Goal: Information Seeking & Learning: Stay updated

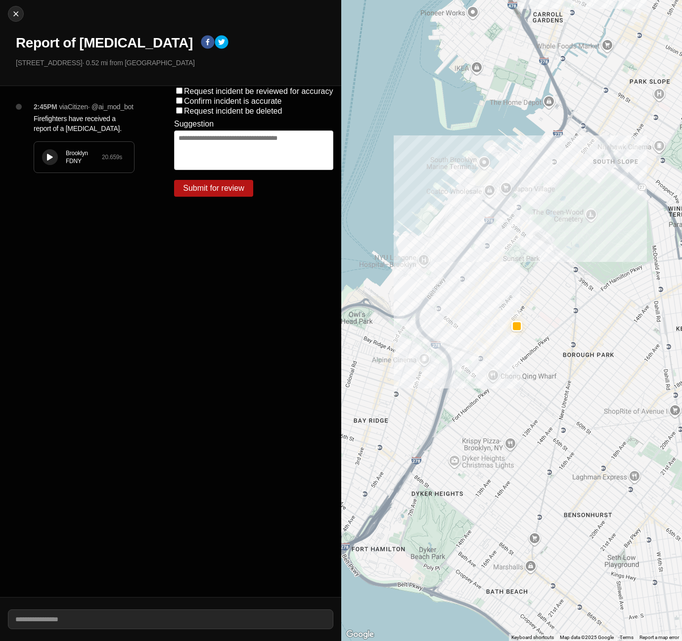
click at [14, 4] on div "Close Report of Fire in Building 5224 8th Ave · 0.52 mi from Industry City" at bounding box center [170, 43] width 341 height 86
click at [13, 15] on img at bounding box center [16, 14] width 10 height 10
select select "*"
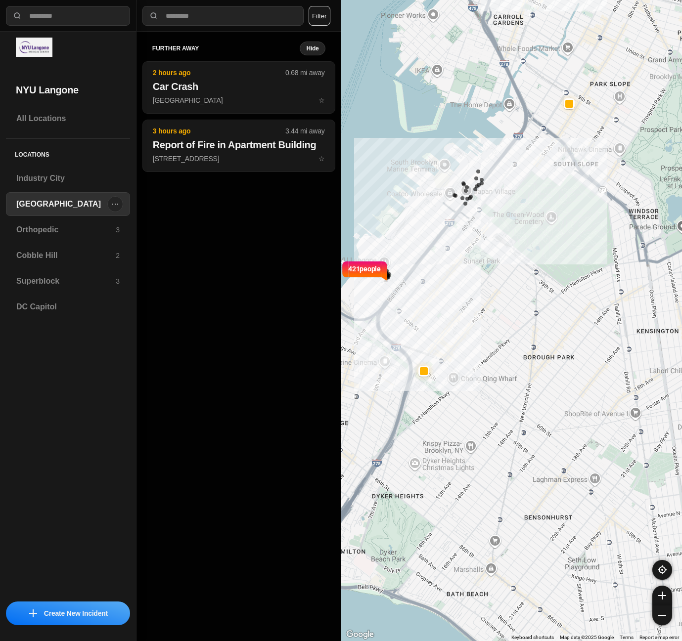
click at [34, 208] on h3 "[GEOGRAPHIC_DATA]" at bounding box center [61, 204] width 91 height 12
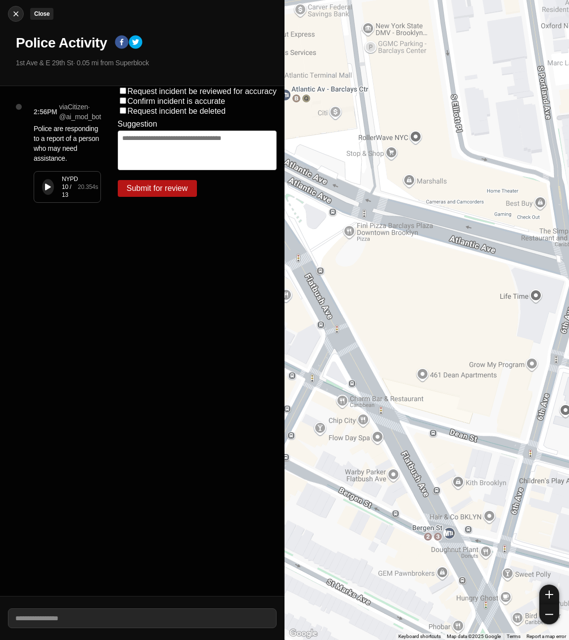
click at [16, 18] on img at bounding box center [16, 14] width 10 height 10
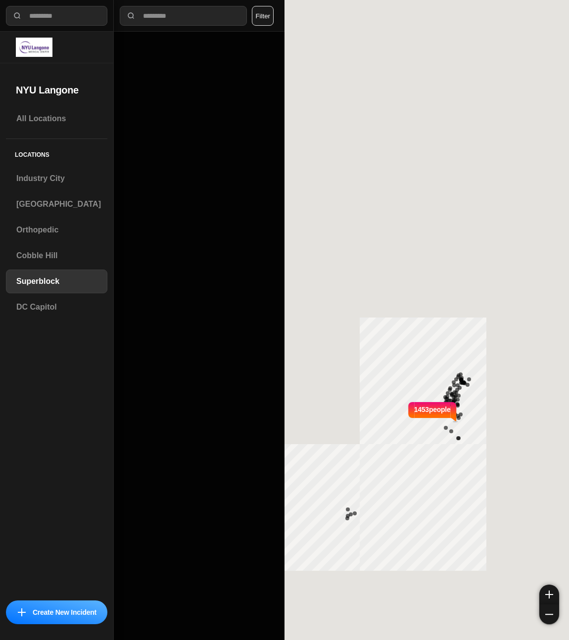
select select "*"
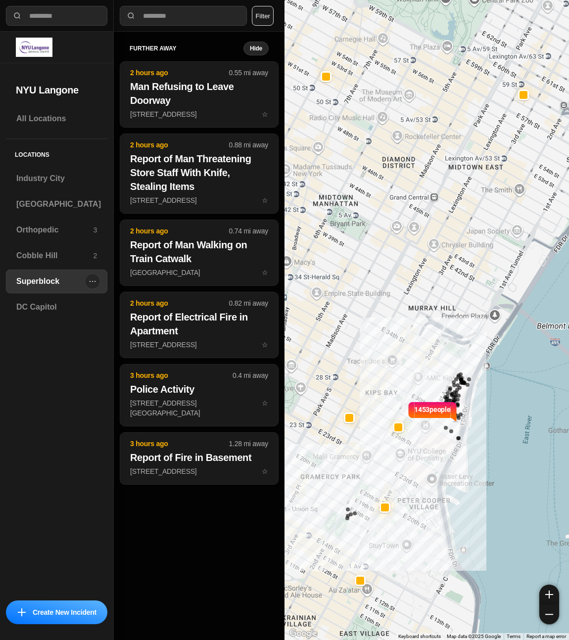
click at [57, 282] on h3 "Superblock" at bounding box center [50, 281] width 68 height 12
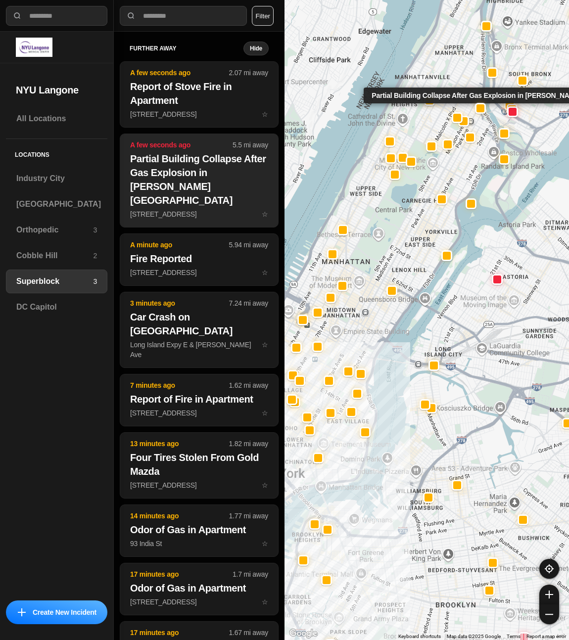
click at [202, 179] on h2 "Partial Building Collapse After Gas Explosion in [PERSON_NAME][GEOGRAPHIC_DATA]" at bounding box center [199, 179] width 138 height 55
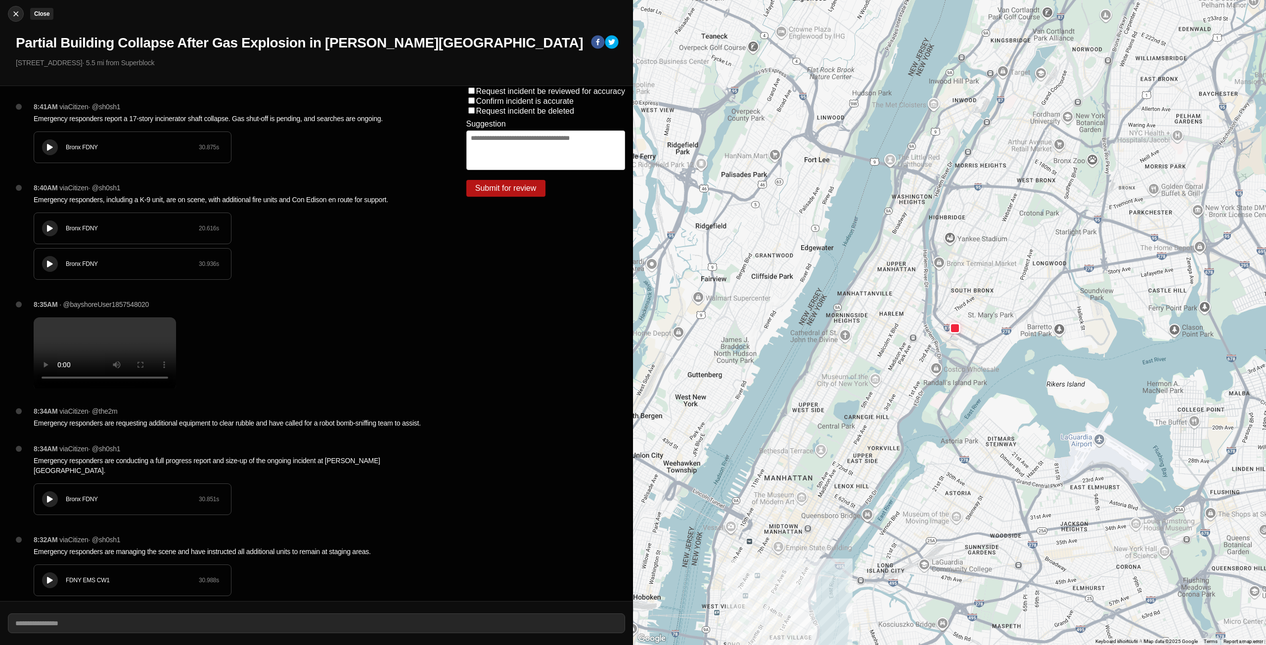
click at [11, 13] on img at bounding box center [16, 14] width 10 height 10
select select "*"
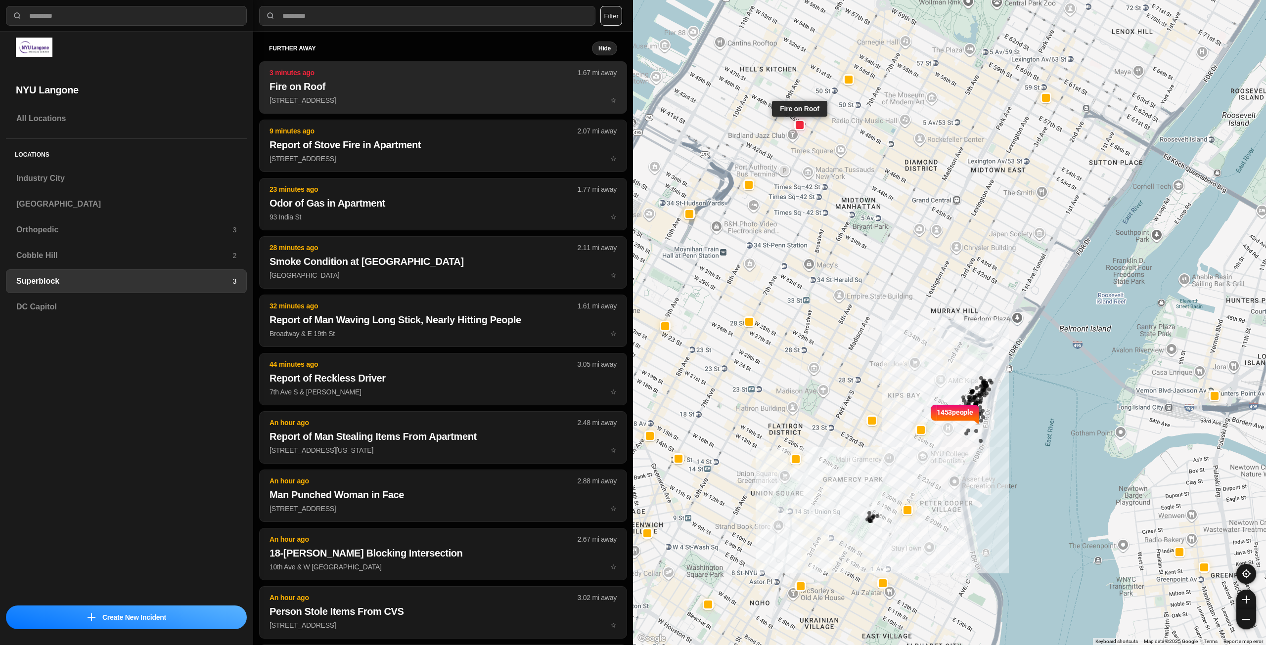
click at [402, 96] on p "344 W 46th St ☆" at bounding box center [443, 100] width 347 height 10
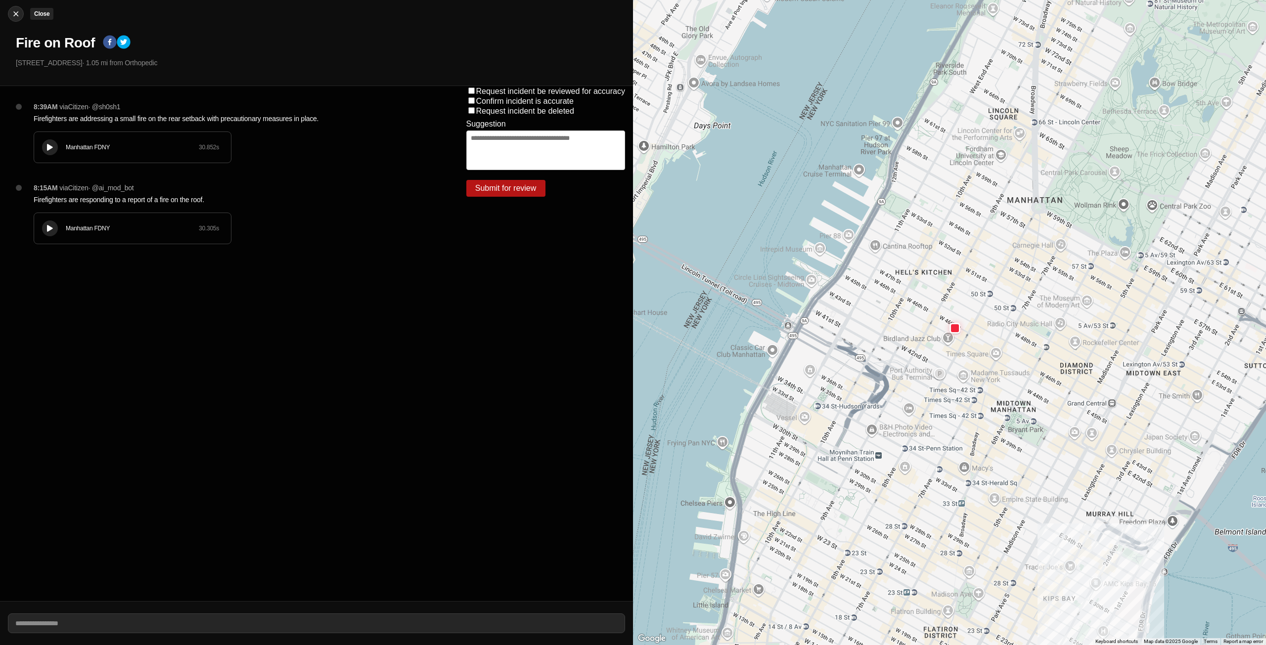
click at [13, 16] on img at bounding box center [16, 14] width 10 height 10
select select "*"
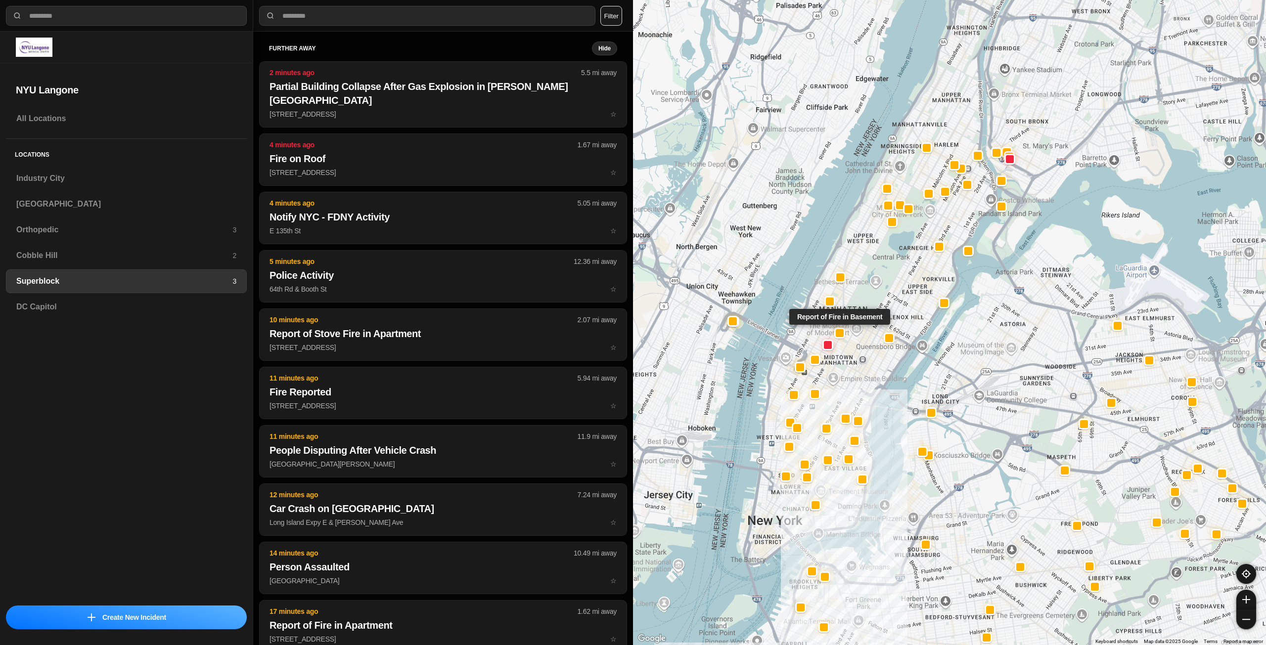
drag, startPoint x: 844, startPoint y: 302, endPoint x: 839, endPoint y: 330, distance: 29.1
click at [568, 330] on div at bounding box center [839, 333] width 11 height 11
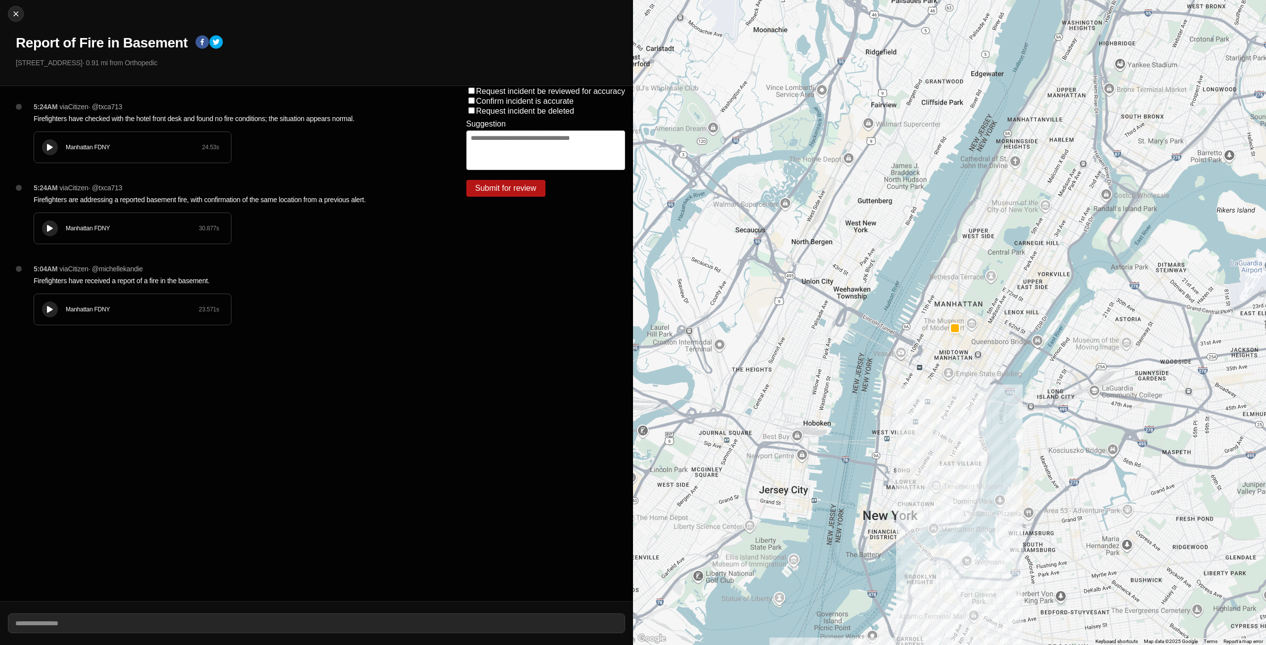
drag, startPoint x: 867, startPoint y: 273, endPoint x: 852, endPoint y: 275, distance: 15.0
click at [568, 278] on div at bounding box center [949, 322] width 633 height 645
click at [15, 16] on img at bounding box center [16, 14] width 10 height 10
select select "*"
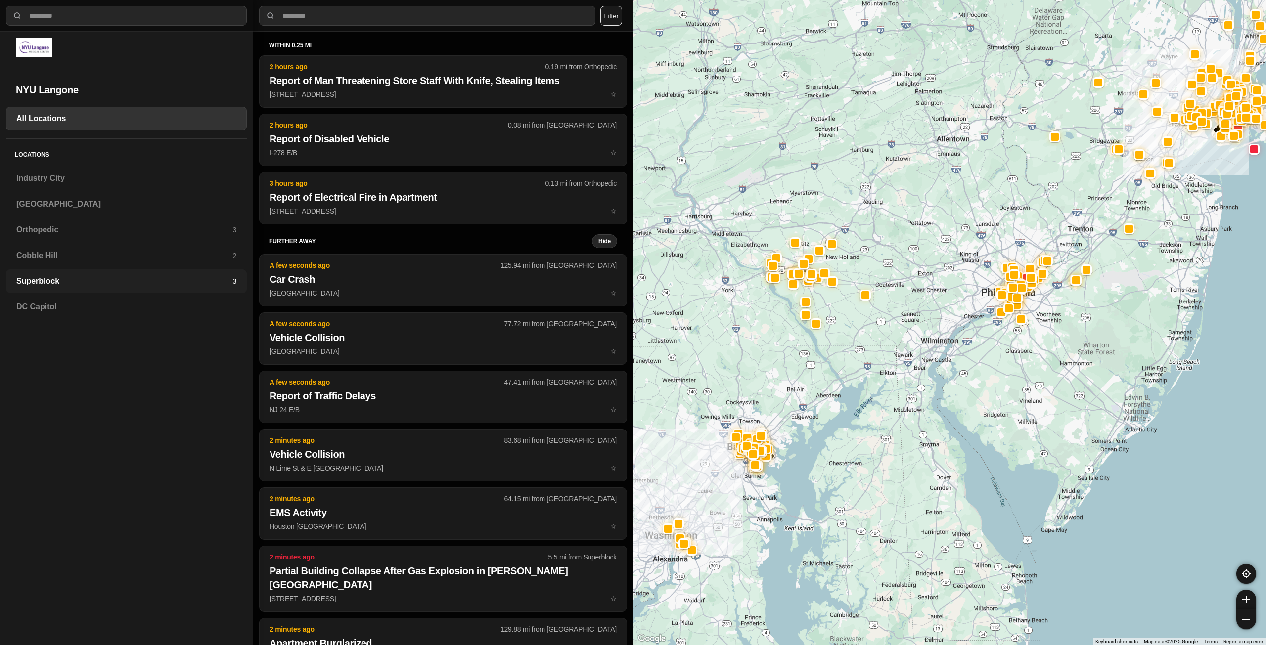
click at [47, 280] on h3 "Superblock" at bounding box center [124, 281] width 216 height 12
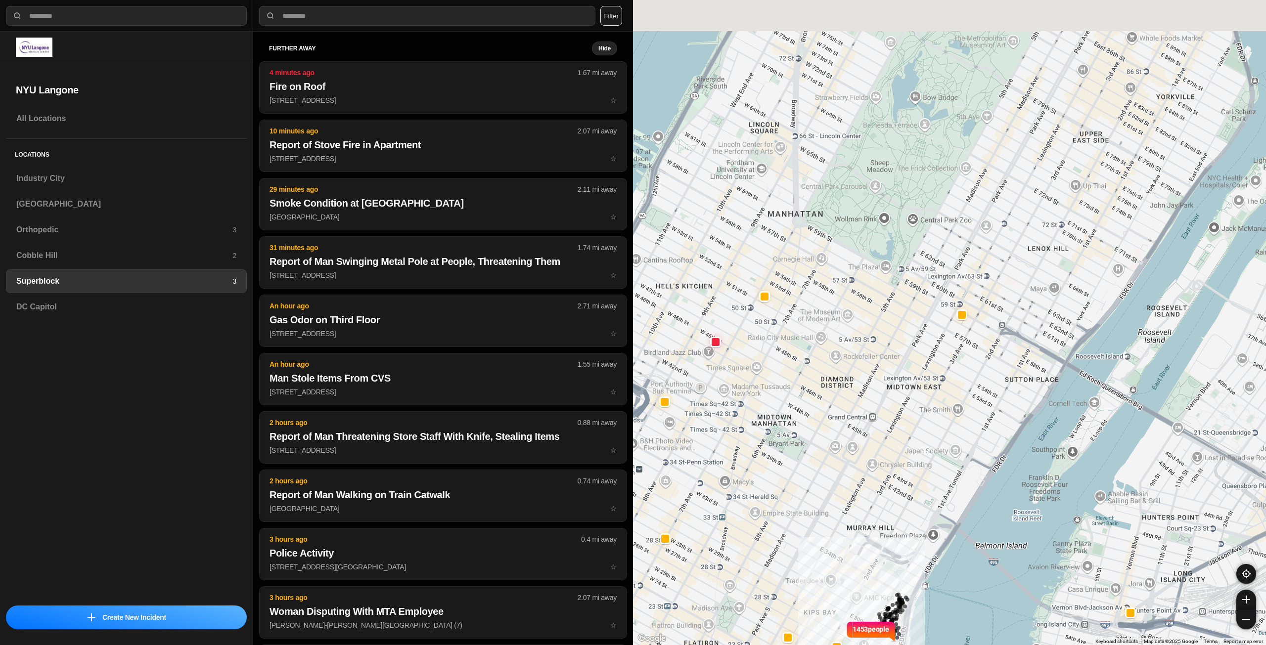
drag, startPoint x: 926, startPoint y: 180, endPoint x: 824, endPoint y: 427, distance: 267.9
click at [568, 427] on div "1453 people" at bounding box center [949, 322] width 633 height 645
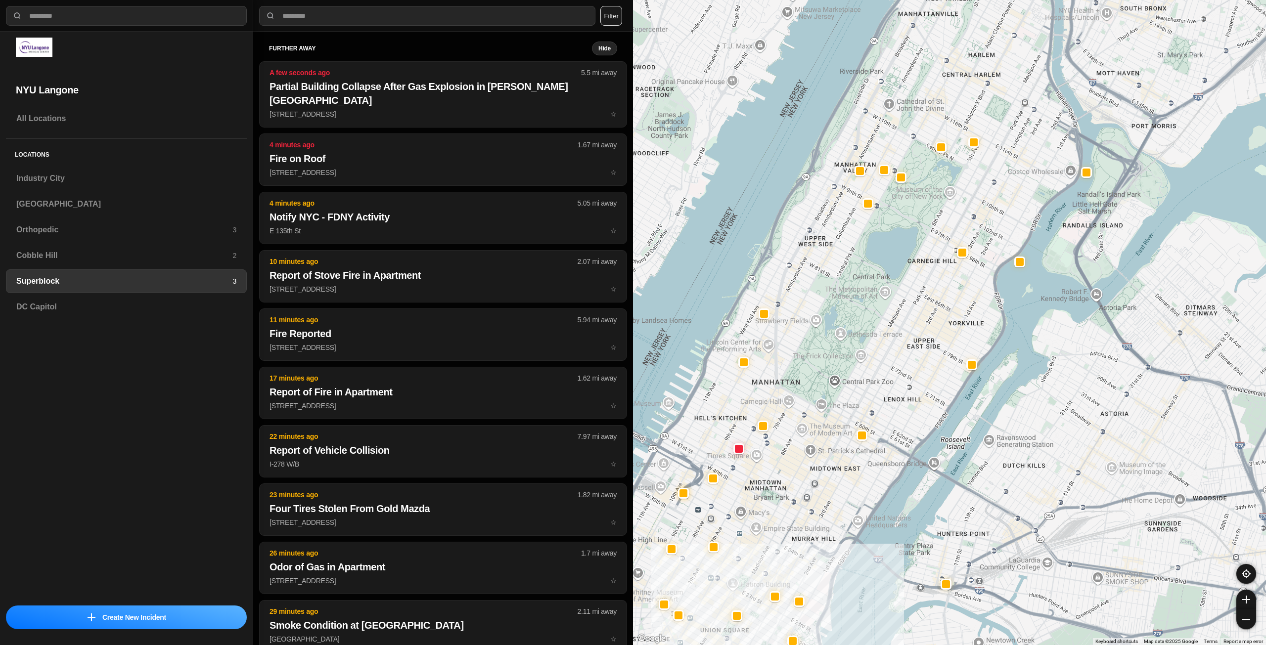
drag, startPoint x: 966, startPoint y: 189, endPoint x: 877, endPoint y: 327, distance: 164.2
click at [568, 327] on div at bounding box center [949, 322] width 633 height 645
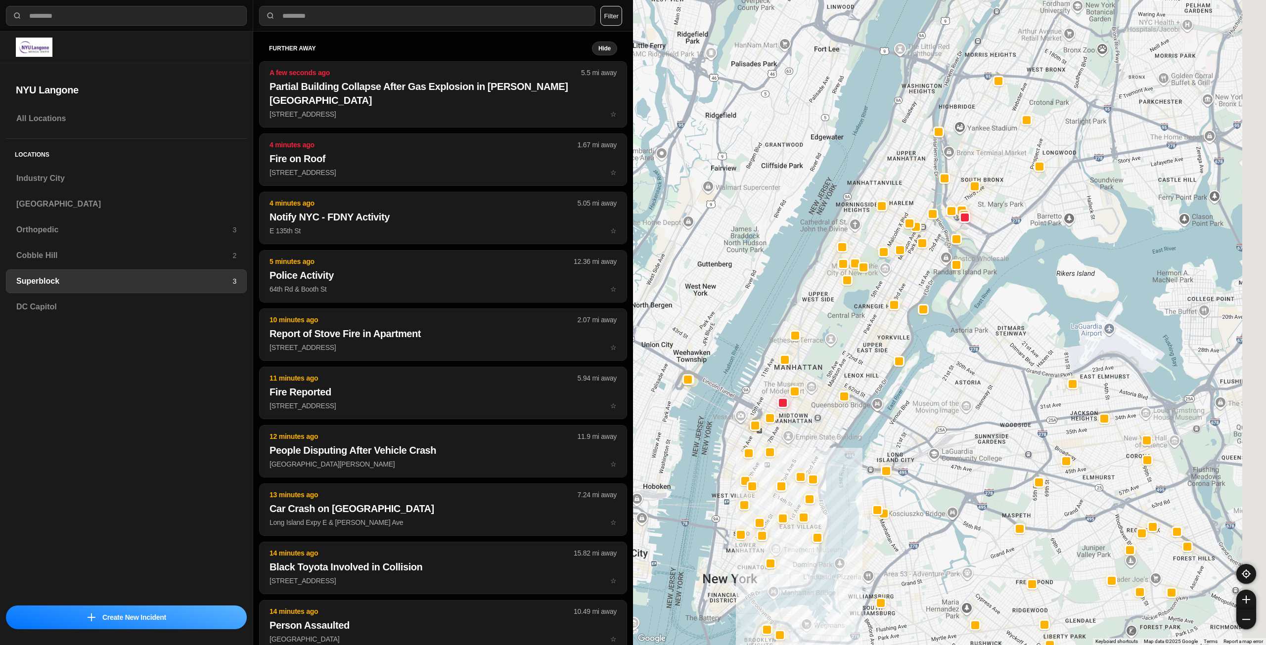
drag, startPoint x: 895, startPoint y: 268, endPoint x: 912, endPoint y: 244, distance: 28.7
click at [568, 268] on div at bounding box center [949, 322] width 633 height 645
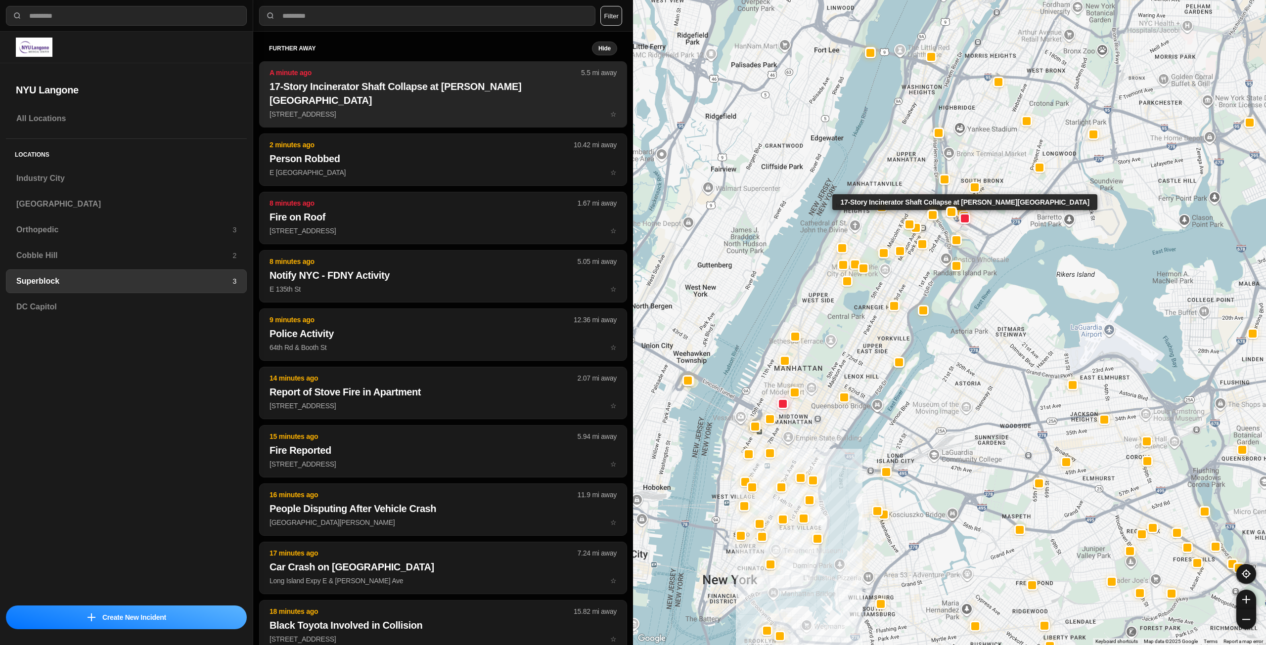
click at [390, 109] on p "205 Alexander Ave ☆" at bounding box center [443, 114] width 347 height 10
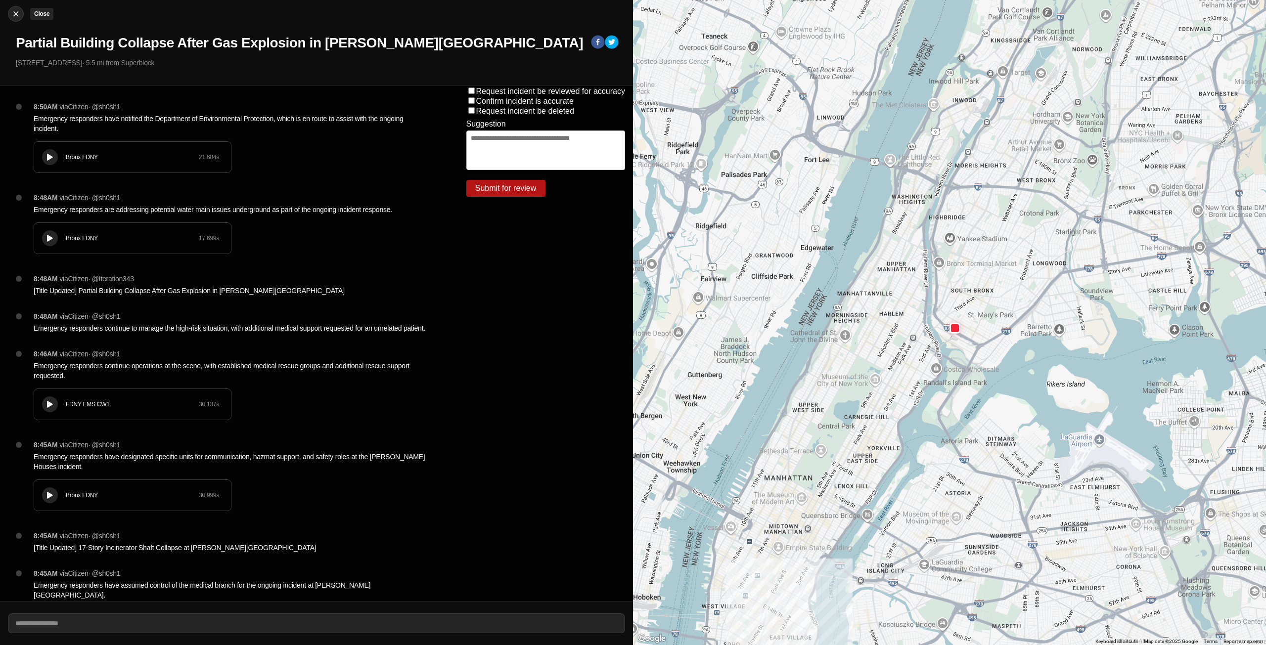
click at [11, 8] on button "Close" at bounding box center [16, 14] width 16 height 16
select select "*"
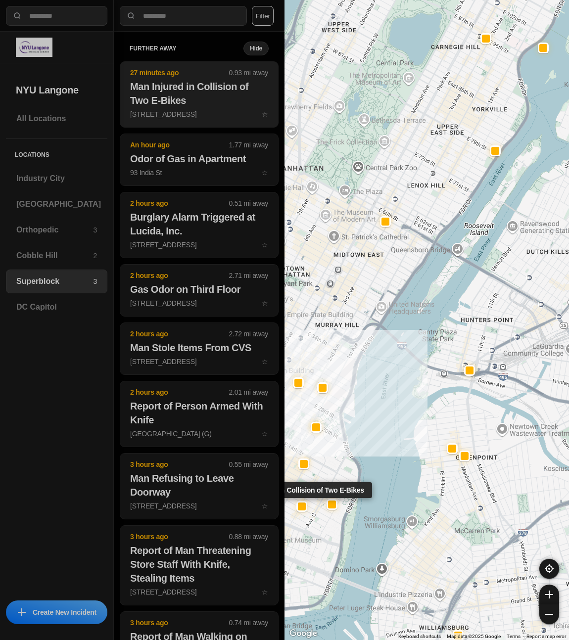
click at [174, 100] on h2 "Man Injured in Collision of Two E-Bikes" at bounding box center [199, 94] width 138 height 28
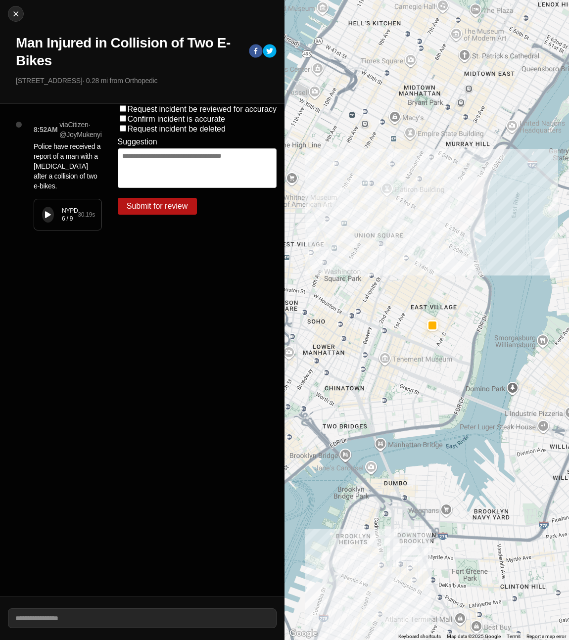
click at [54, 221] on div "NYPD 6 / 9 30.19 s" at bounding box center [67, 214] width 67 height 31
click at [49, 214] on icon at bounding box center [48, 215] width 6 height 6
click at [15, 11] on img at bounding box center [16, 14] width 10 height 10
select select "*"
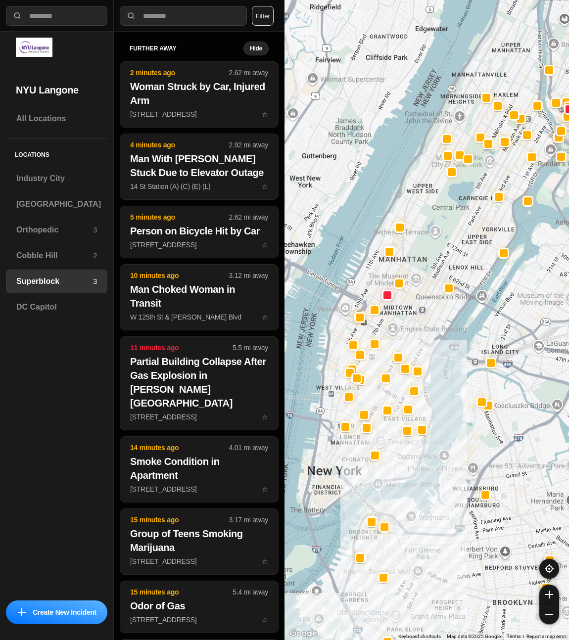
drag, startPoint x: 417, startPoint y: 346, endPoint x: 412, endPoint y: 347, distance: 6.0
click at [412, 347] on div at bounding box center [426, 320] width 284 height 640
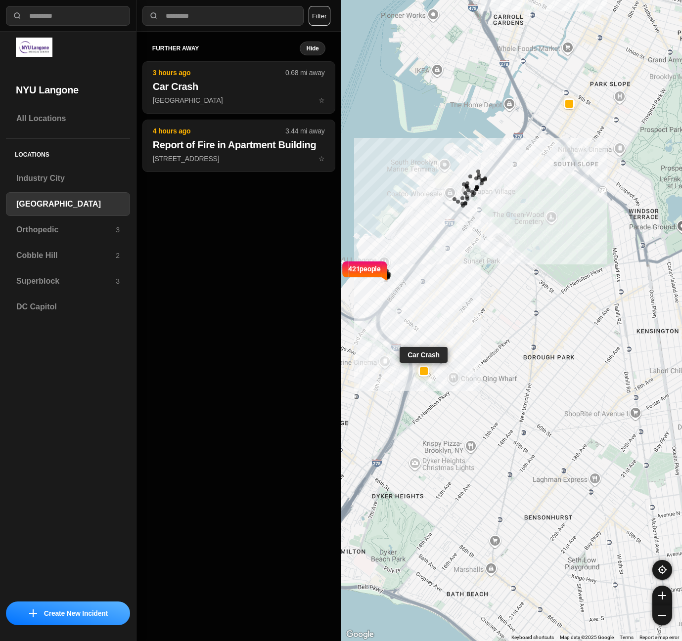
select select "*"
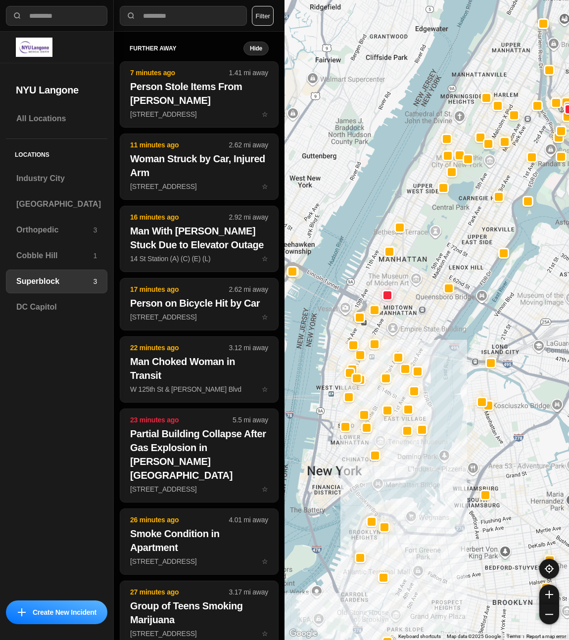
select select "*"
